Goal: Task Accomplishment & Management: Manage account settings

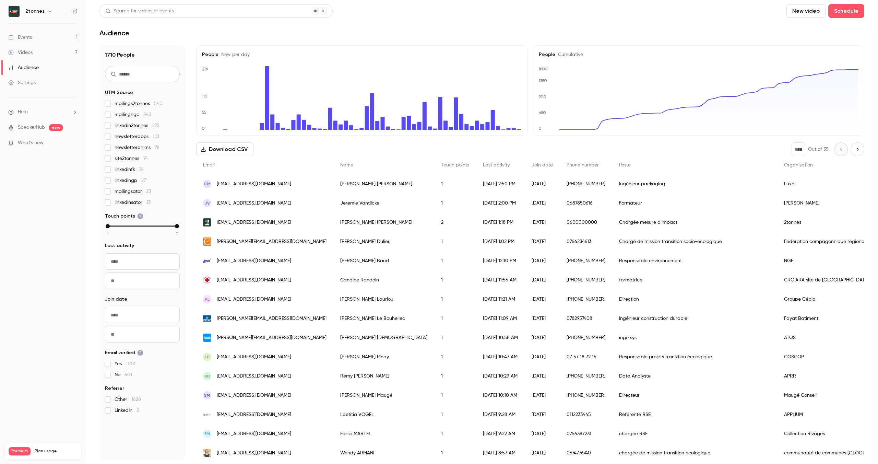
click at [47, 35] on link "Events 1" at bounding box center [43, 37] width 86 height 15
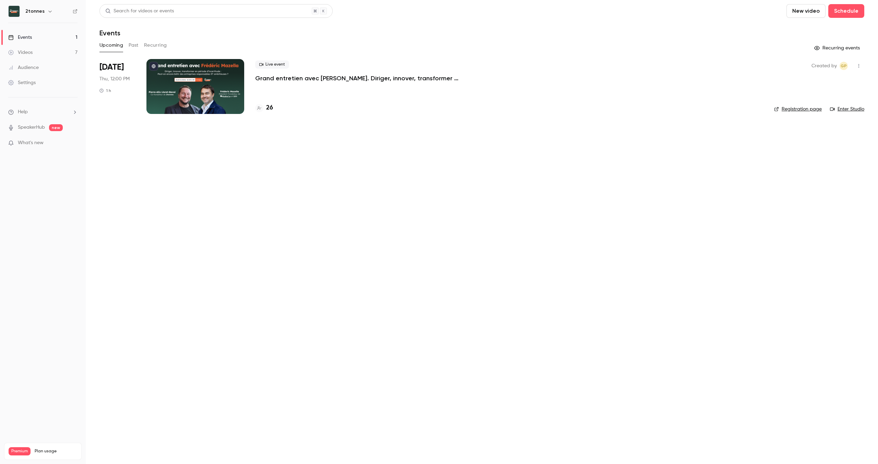
click at [199, 62] on div at bounding box center [195, 86] width 98 height 55
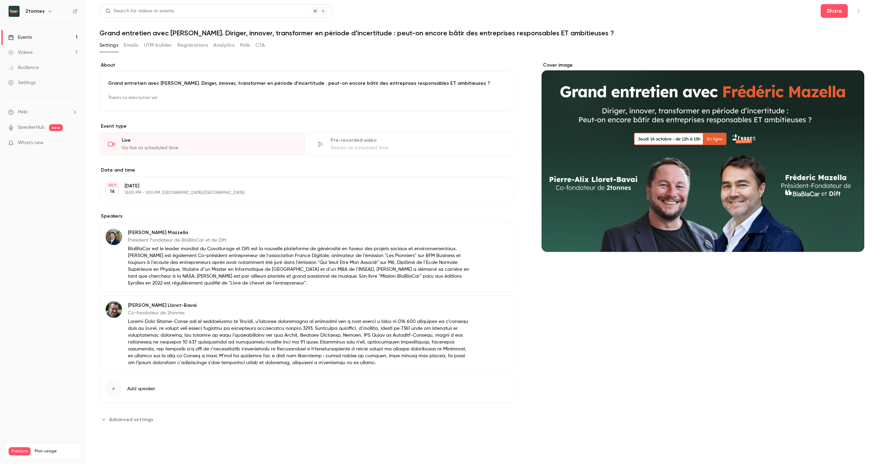
click at [137, 46] on button "Emails" at bounding box center [131, 45] width 14 height 11
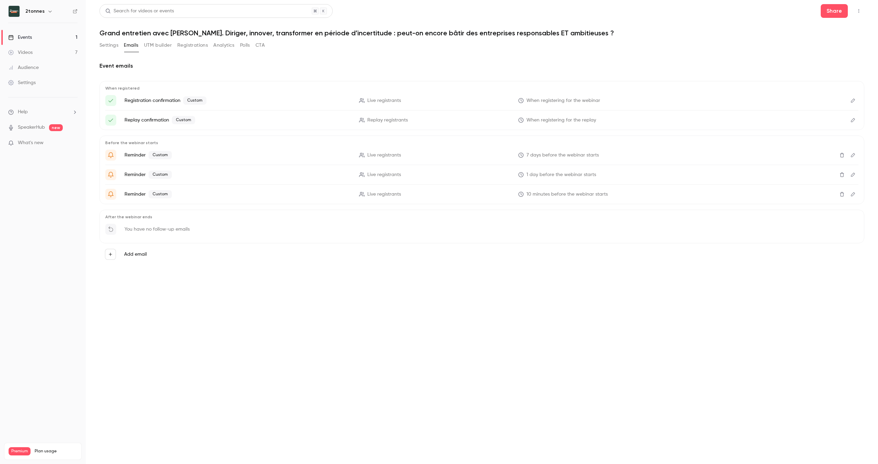
click at [111, 46] on button "Settings" at bounding box center [108, 45] width 19 height 11
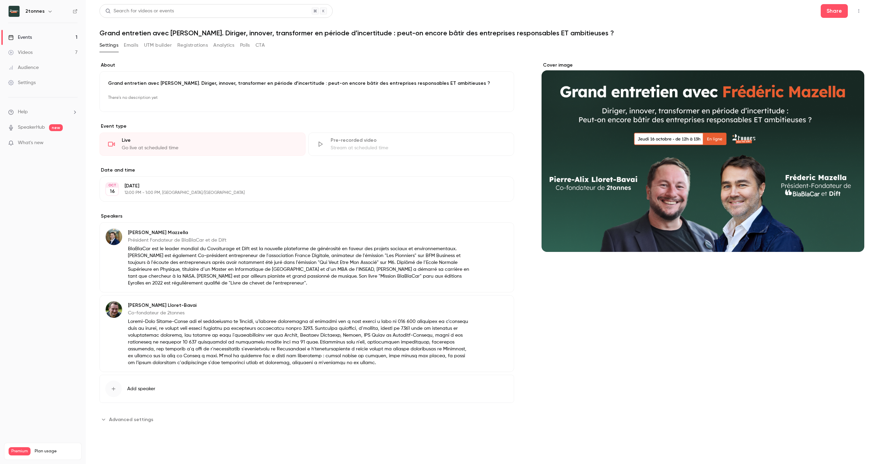
click at [61, 52] on link "Videos 7" at bounding box center [43, 52] width 86 height 15
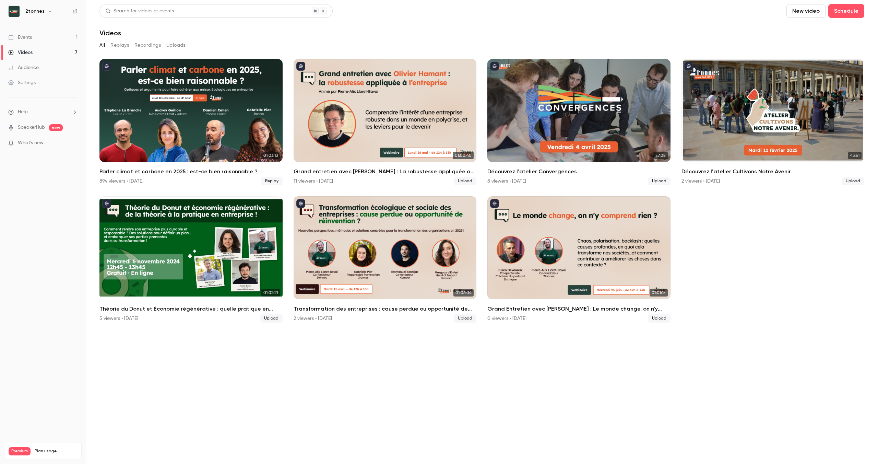
click at [56, 40] on link "Events 1" at bounding box center [43, 37] width 86 height 15
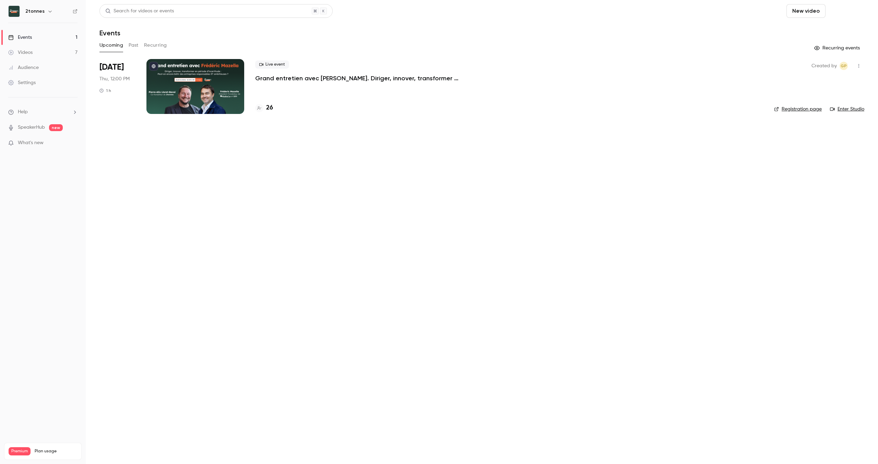
click at [838, 12] on button "Schedule" at bounding box center [847, 11] width 36 height 14
click at [744, 141] on div at bounding box center [439, 232] width 878 height 464
click at [193, 91] on div at bounding box center [195, 86] width 98 height 55
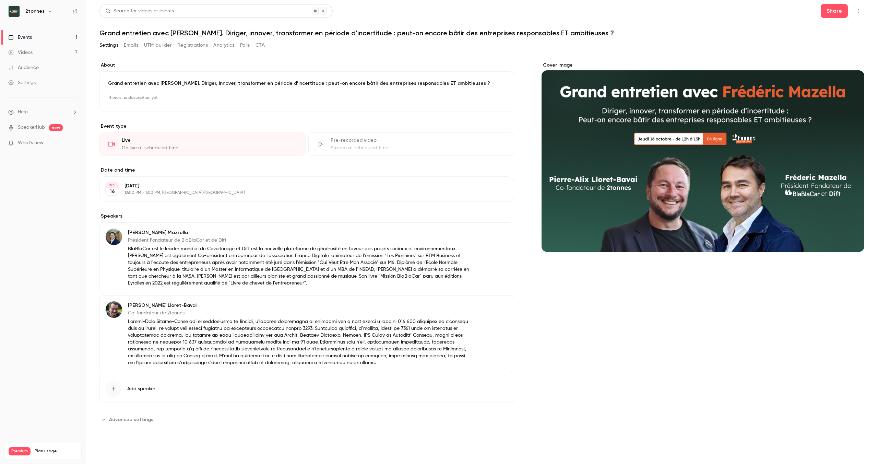
click at [138, 44] on button "Emails" at bounding box center [131, 45] width 14 height 11
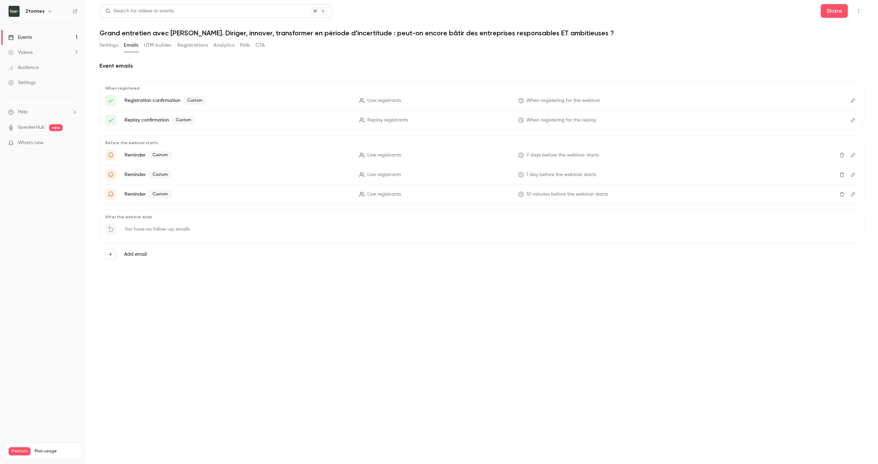
click at [157, 45] on button "UTM builder" at bounding box center [158, 45] width 28 height 11
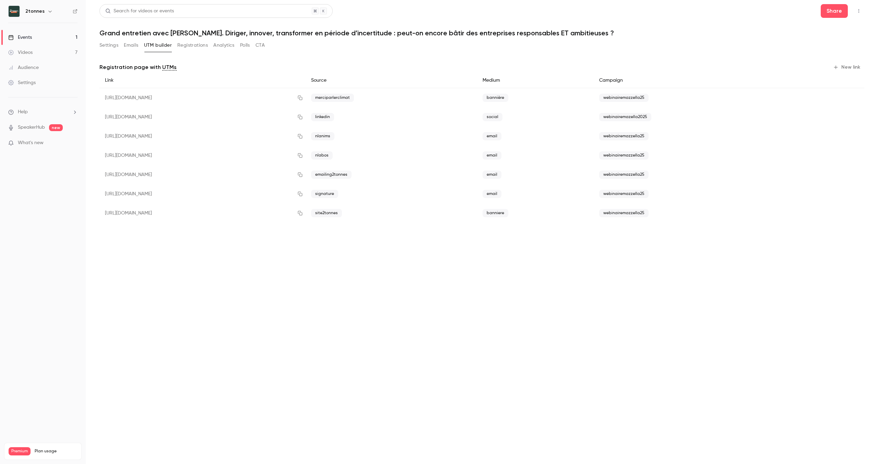
click at [183, 46] on button "Registrations" at bounding box center [192, 45] width 31 height 11
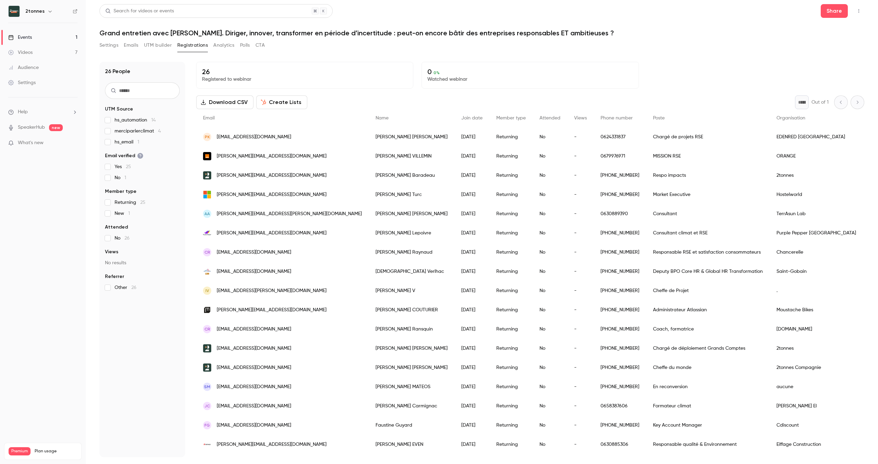
click at [215, 48] on button "Analytics" at bounding box center [223, 45] width 21 height 11
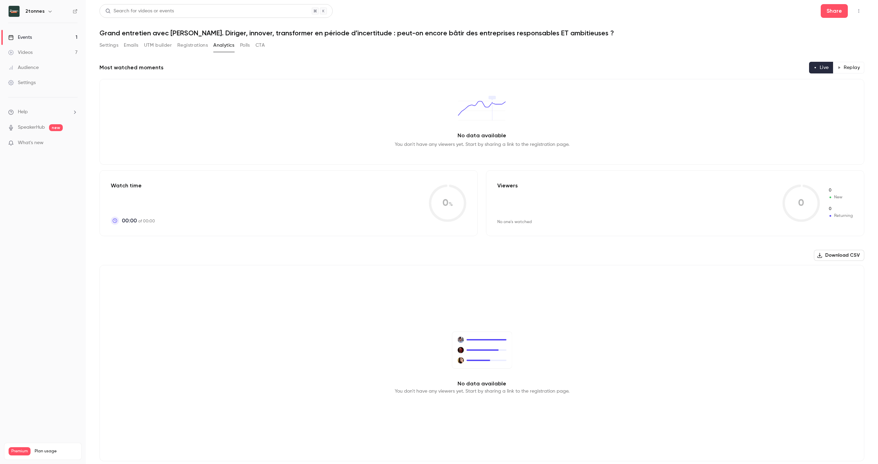
click at [246, 47] on button "Polls" at bounding box center [245, 45] width 10 height 11
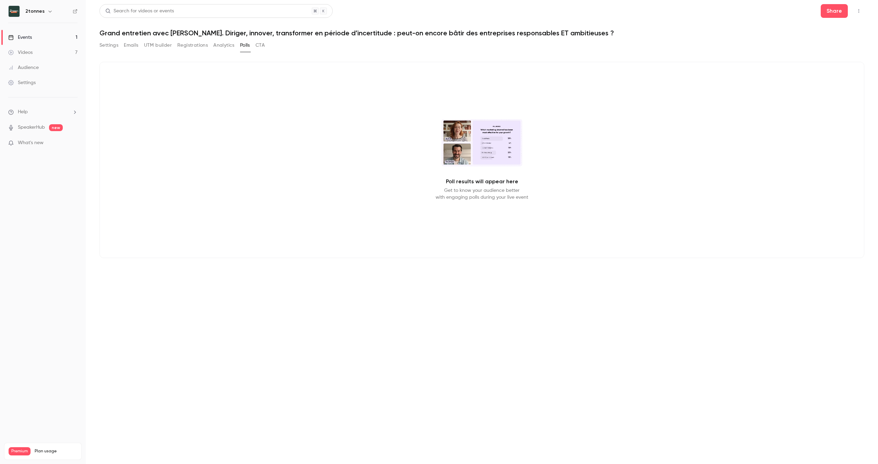
click at [267, 45] on div "Settings Emails UTM builder Registrations Analytics Polls CTA" at bounding box center [481, 47] width 765 height 14
click at [260, 45] on button "CTA" at bounding box center [260, 45] width 9 height 11
click at [247, 43] on button "Polls" at bounding box center [245, 45] width 10 height 11
click at [219, 43] on button "Analytics" at bounding box center [223, 45] width 21 height 11
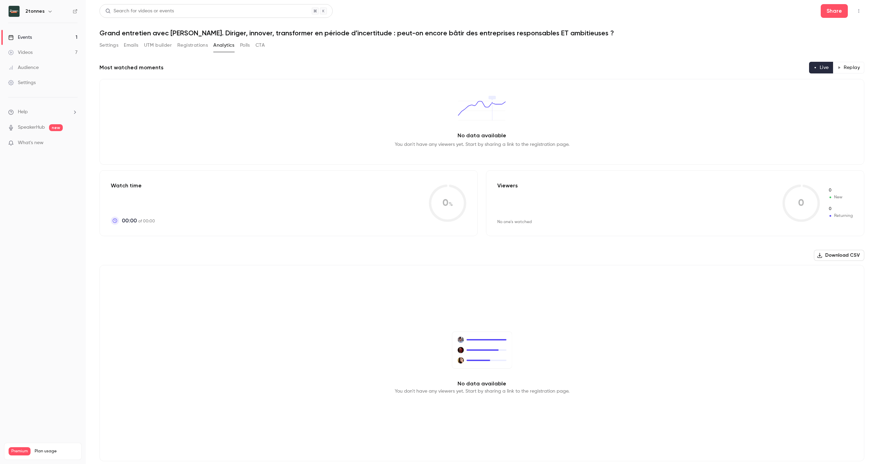
click at [106, 43] on button "Settings" at bounding box center [108, 45] width 19 height 11
